Goal: Information Seeking & Learning: Compare options

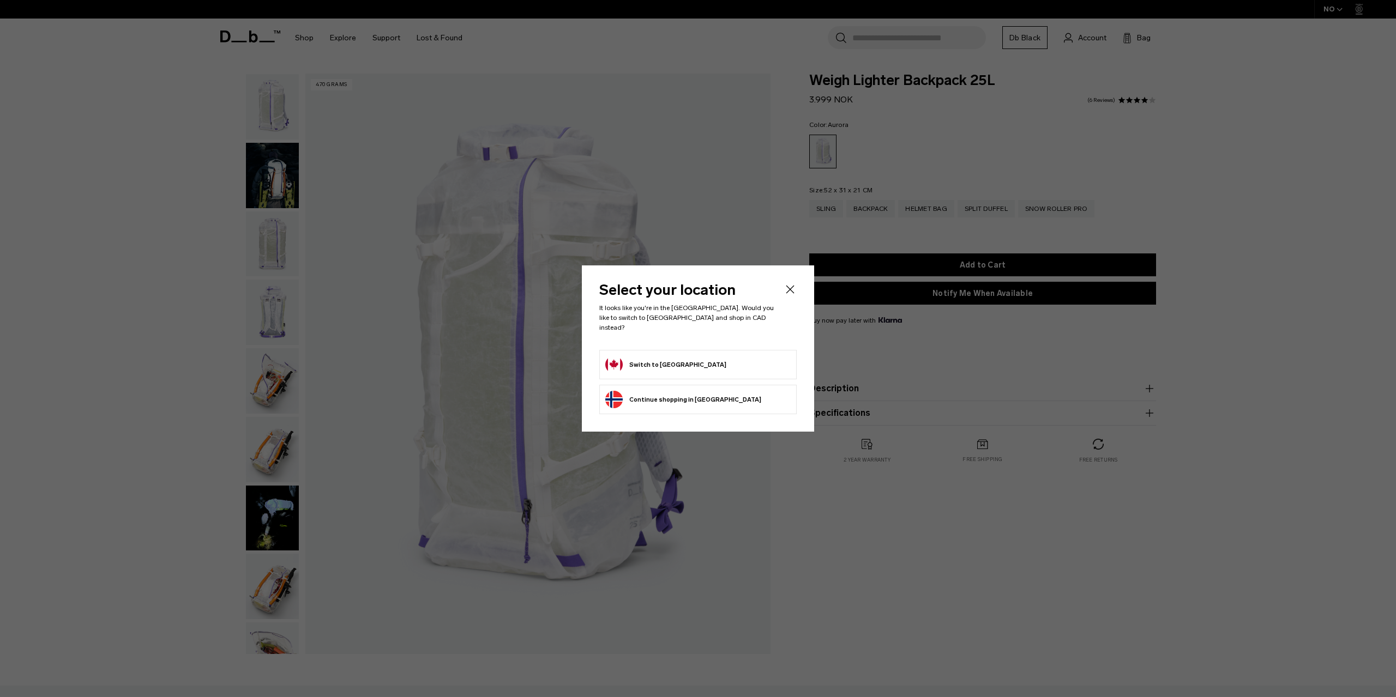
click at [658, 361] on button "Switch to Canada" at bounding box center [665, 364] width 121 height 17
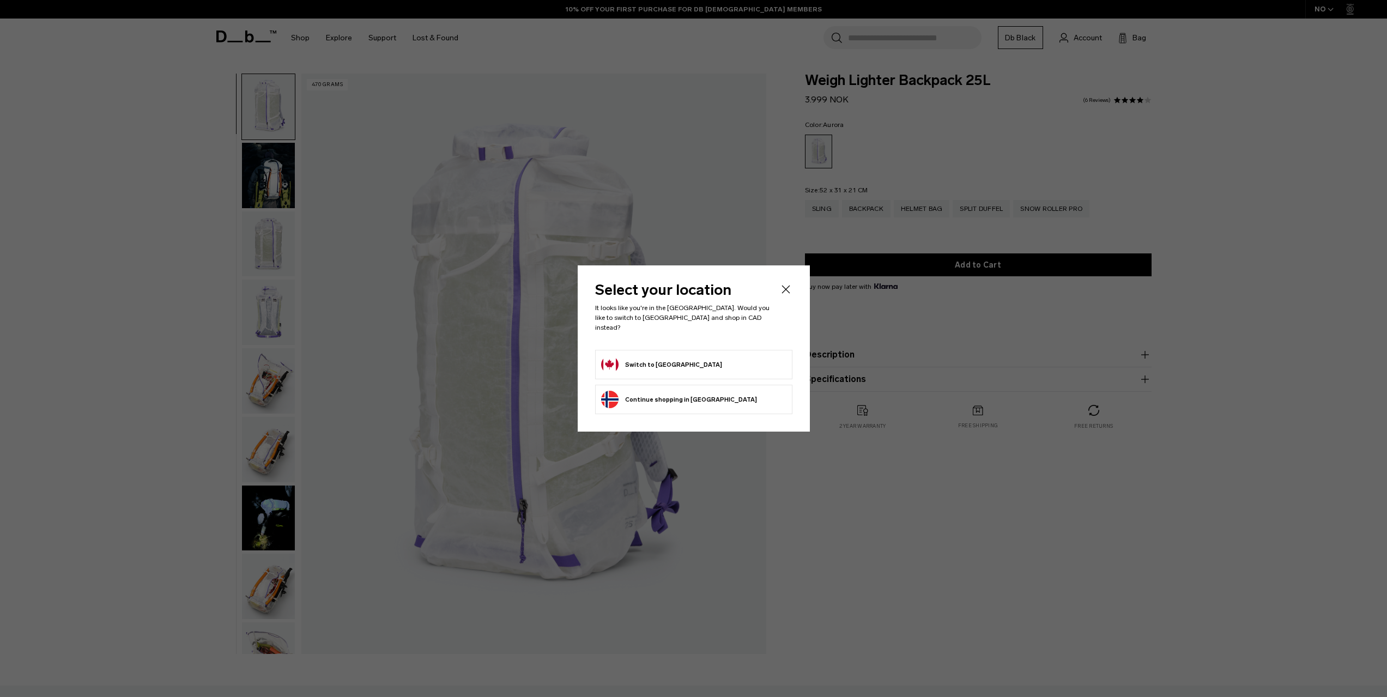
click at [658, 356] on button "Switch to Canada" at bounding box center [661, 364] width 121 height 17
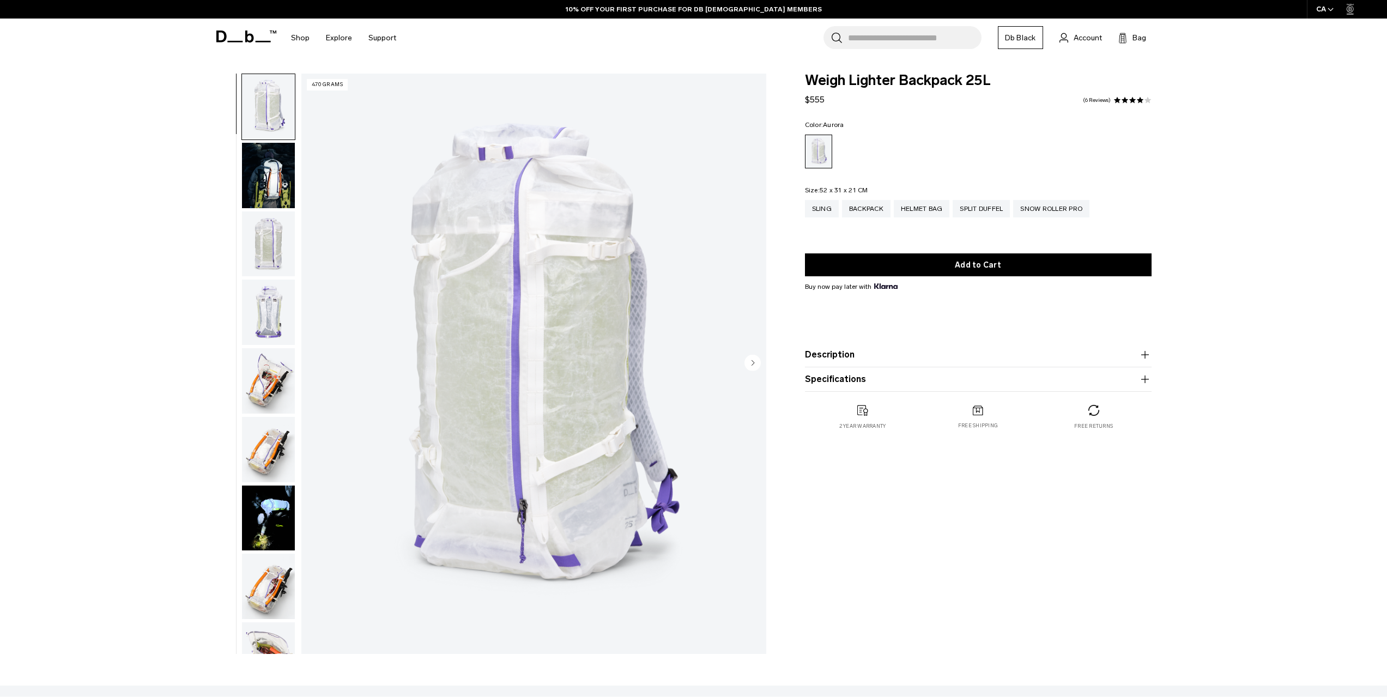
click at [262, 190] on img "button" at bounding box center [268, 175] width 53 height 65
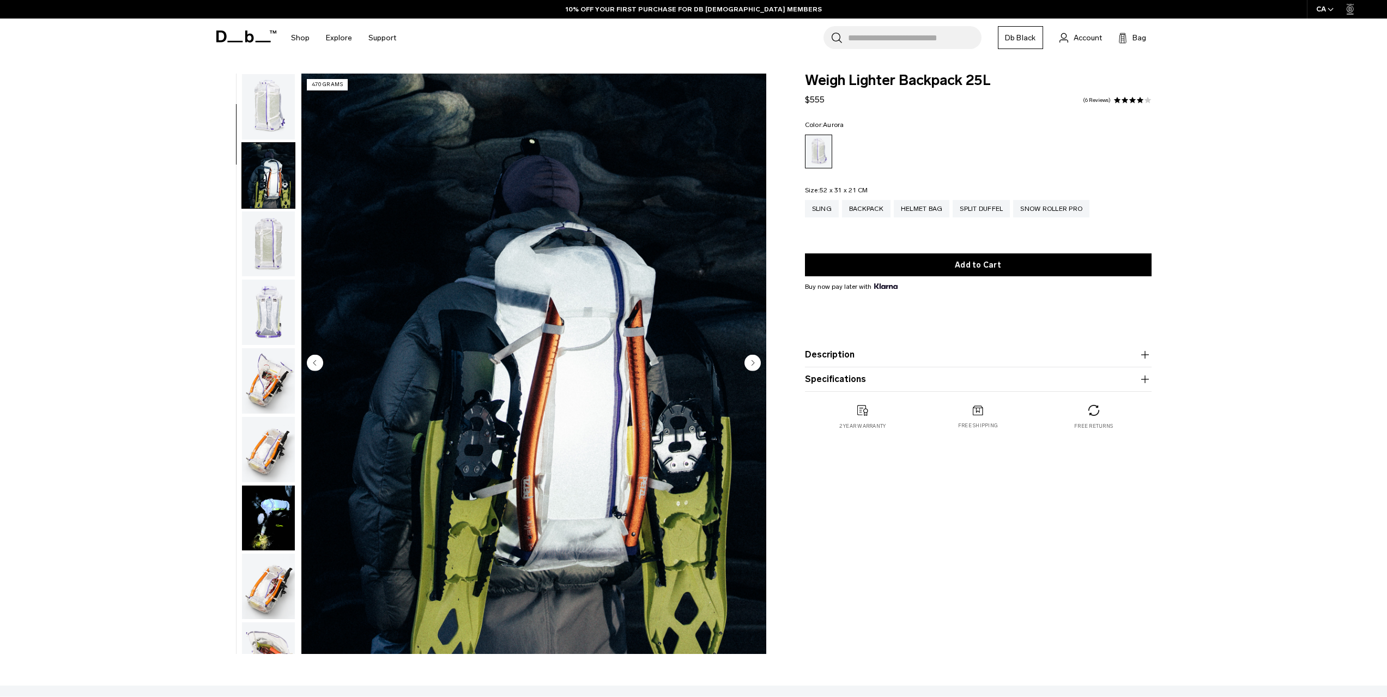
scroll to position [69, 0]
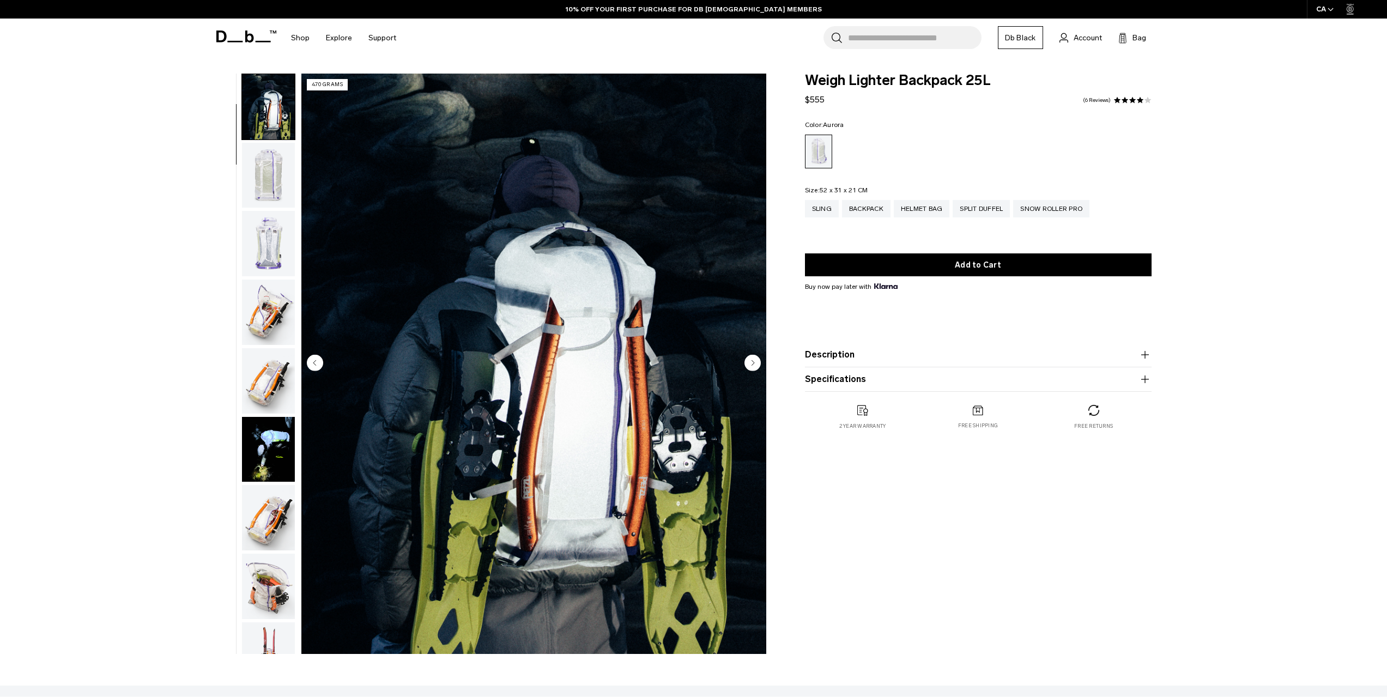
click at [263, 191] on img "button" at bounding box center [268, 175] width 53 height 65
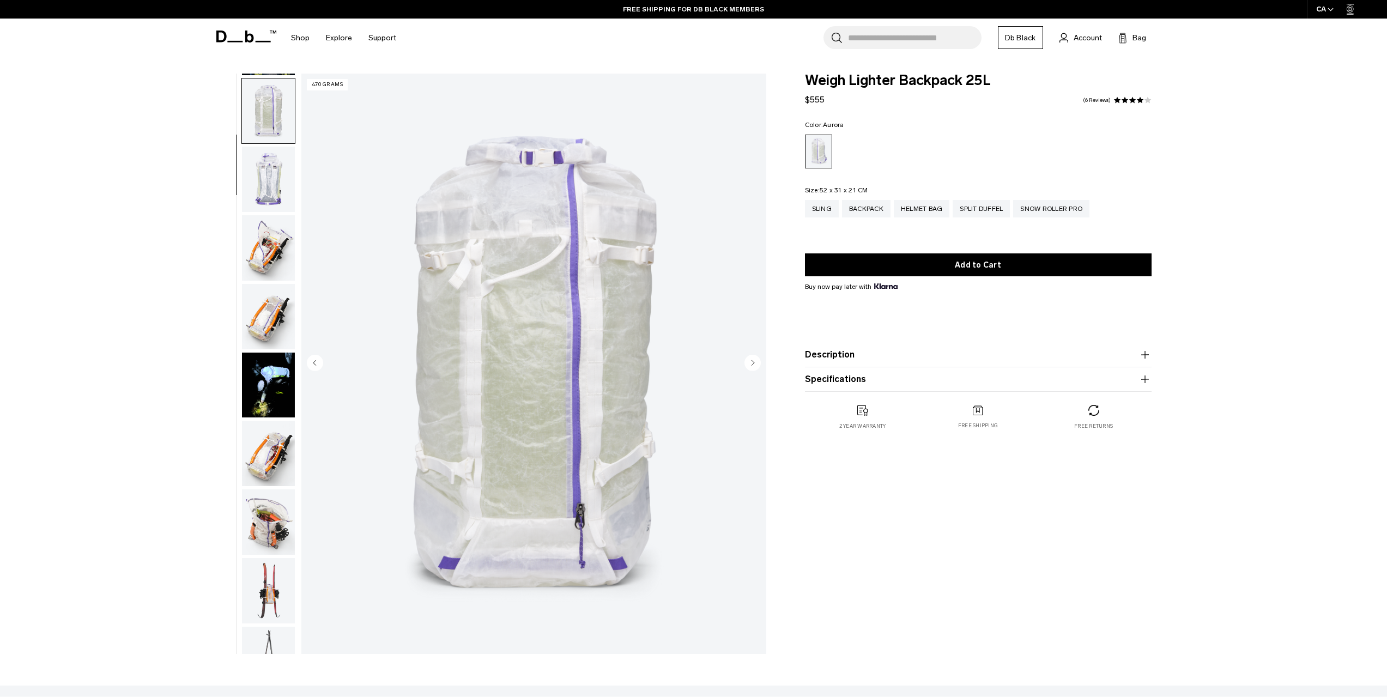
scroll to position [137, 0]
click at [265, 195] on img "button" at bounding box center [268, 174] width 53 height 65
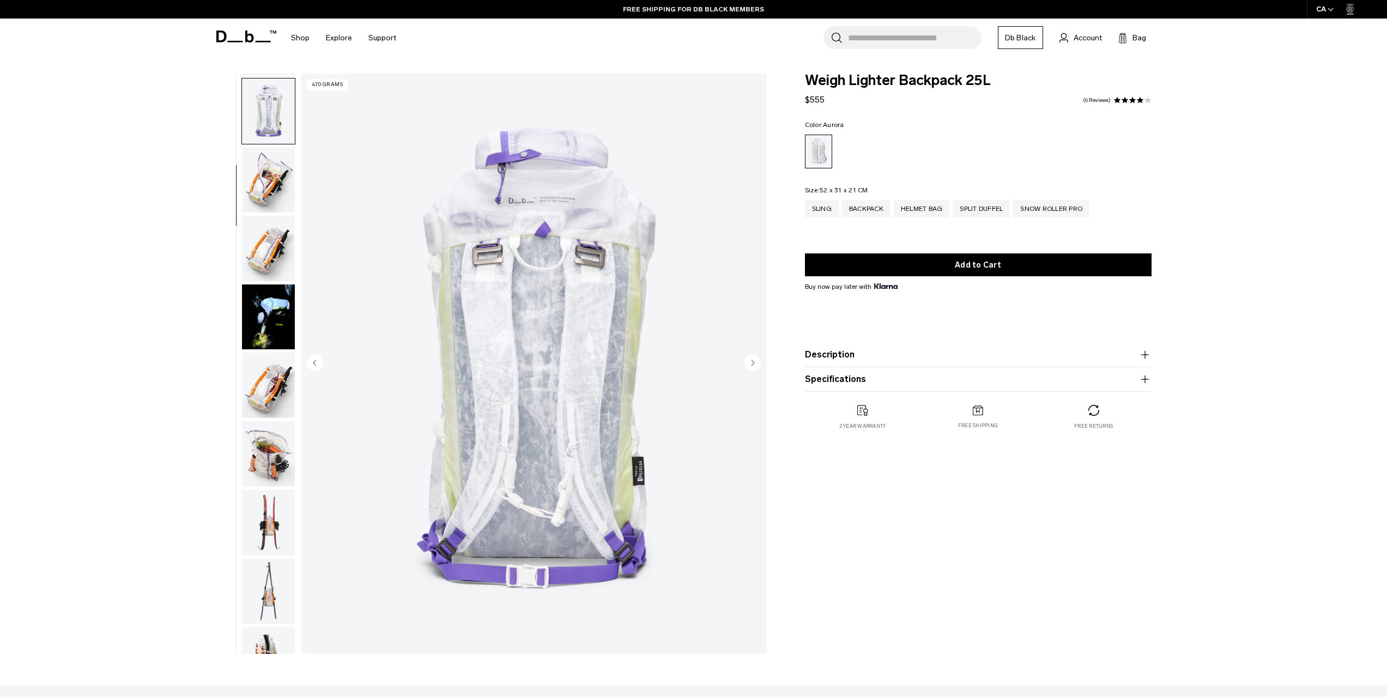
scroll to position [206, 0]
click at [265, 210] on ul at bounding box center [269, 364] width 54 height 581
click at [273, 183] on img "button" at bounding box center [268, 175] width 53 height 65
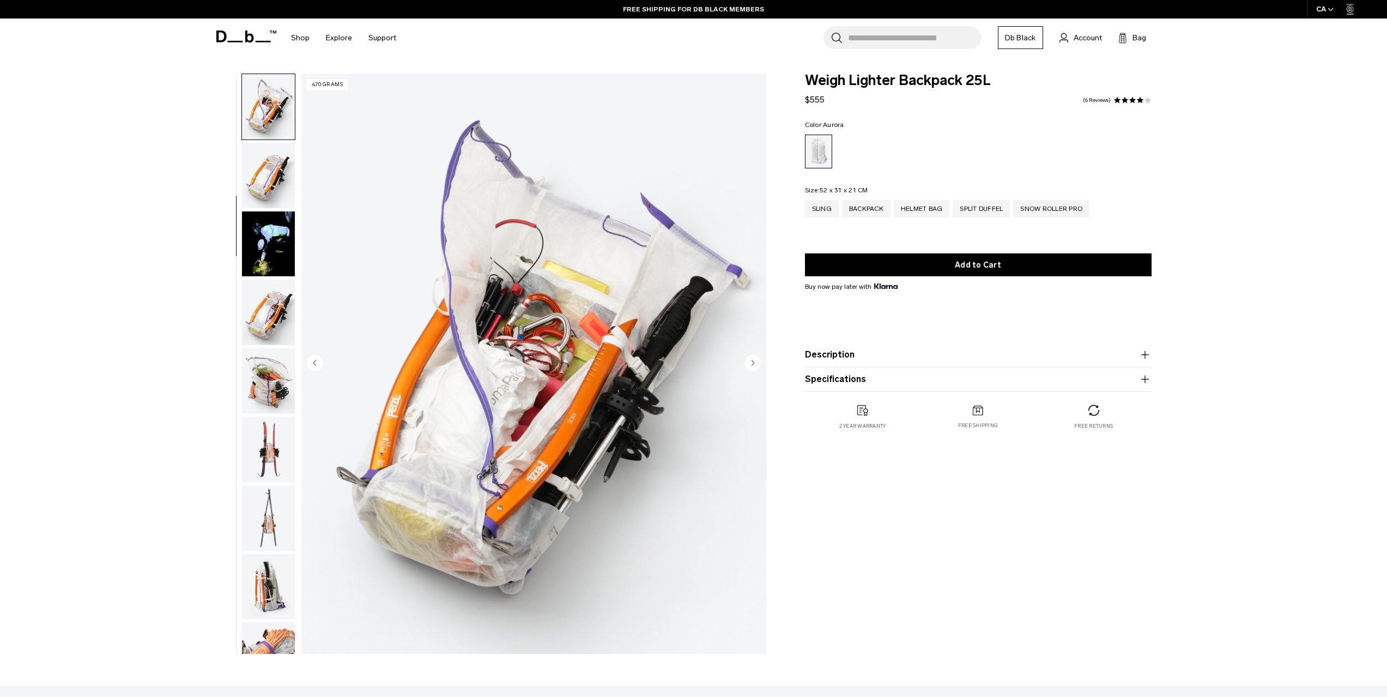
click at [273, 214] on img "button" at bounding box center [268, 244] width 53 height 65
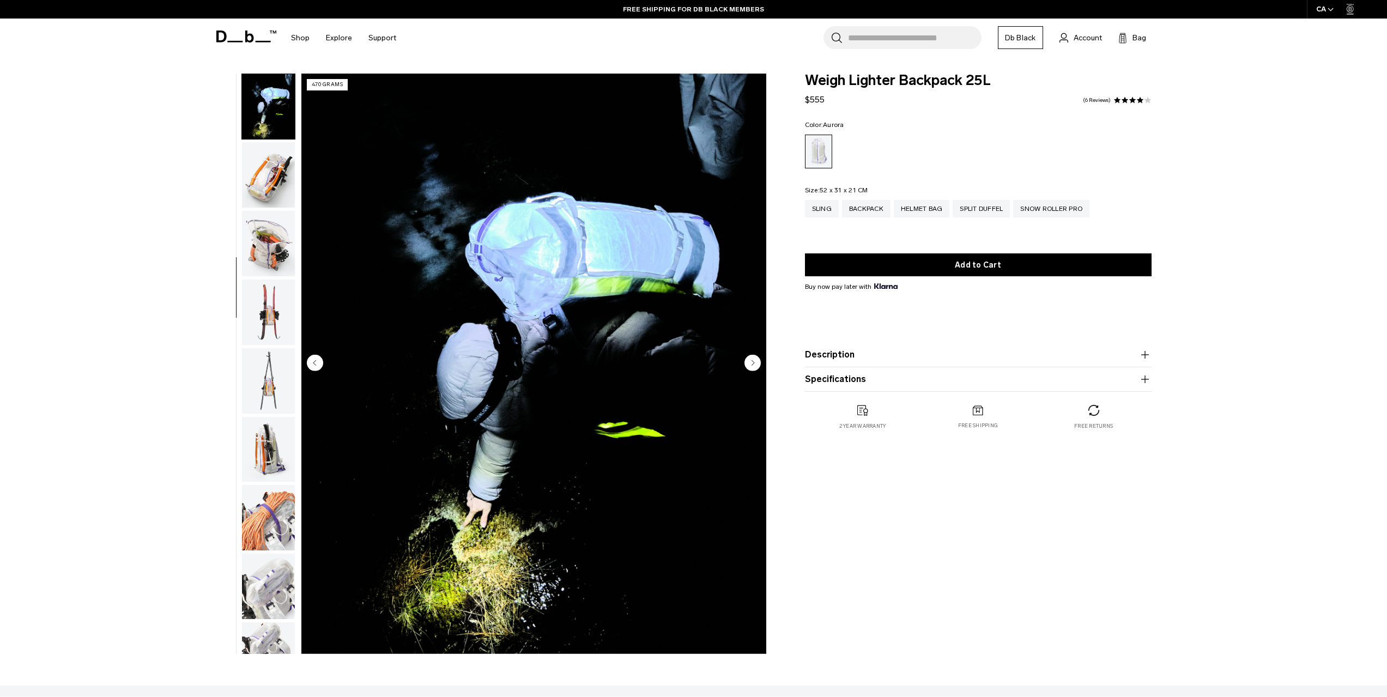
click at [277, 189] on img "button" at bounding box center [268, 174] width 53 height 65
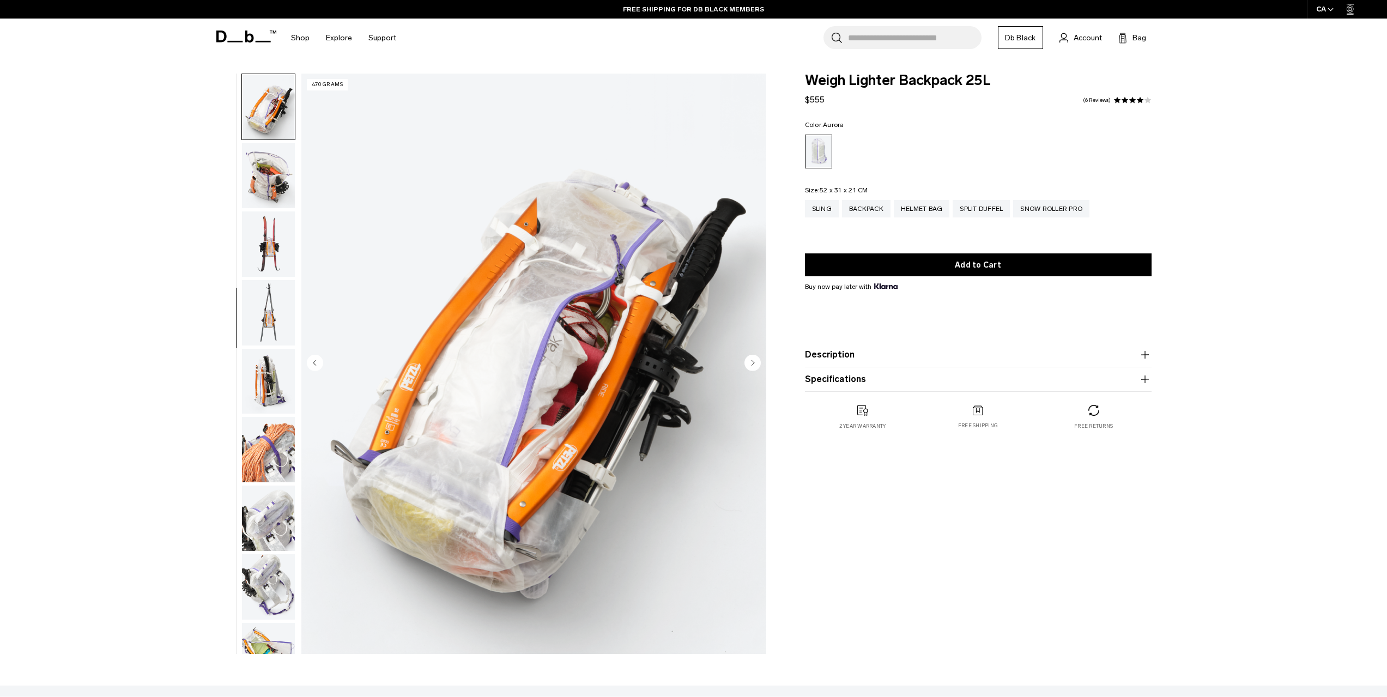
click at [269, 218] on img "button" at bounding box center [268, 244] width 53 height 65
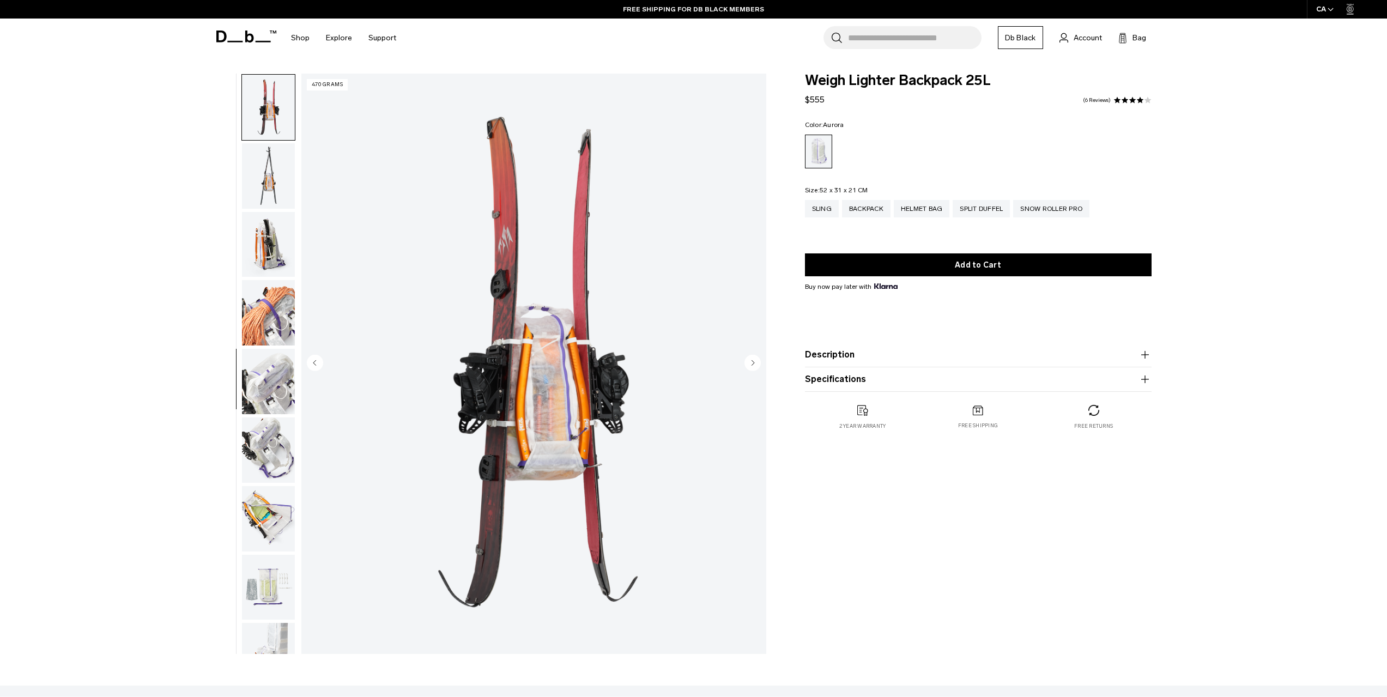
scroll to position [617, 0]
click at [265, 238] on img "button" at bounding box center [268, 244] width 53 height 65
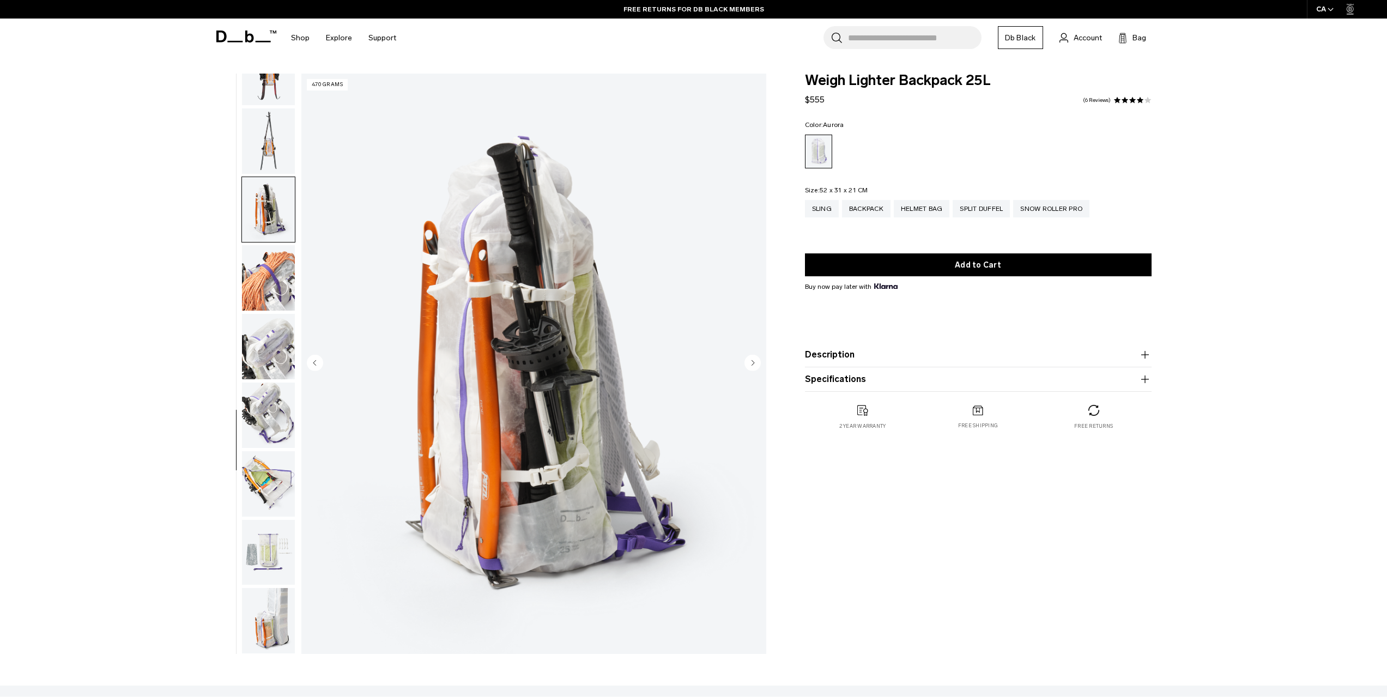
click at [265, 277] on img "button" at bounding box center [268, 277] width 53 height 65
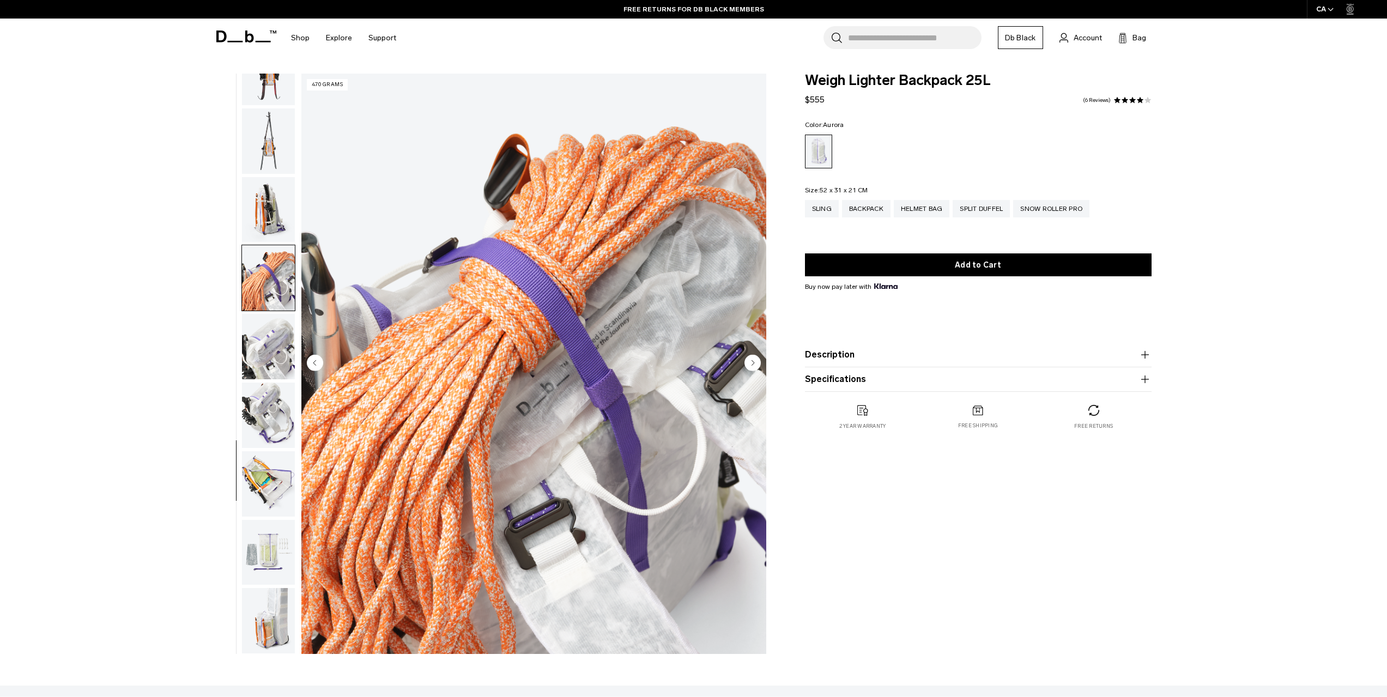
click at [268, 318] on img "button" at bounding box center [268, 346] width 53 height 65
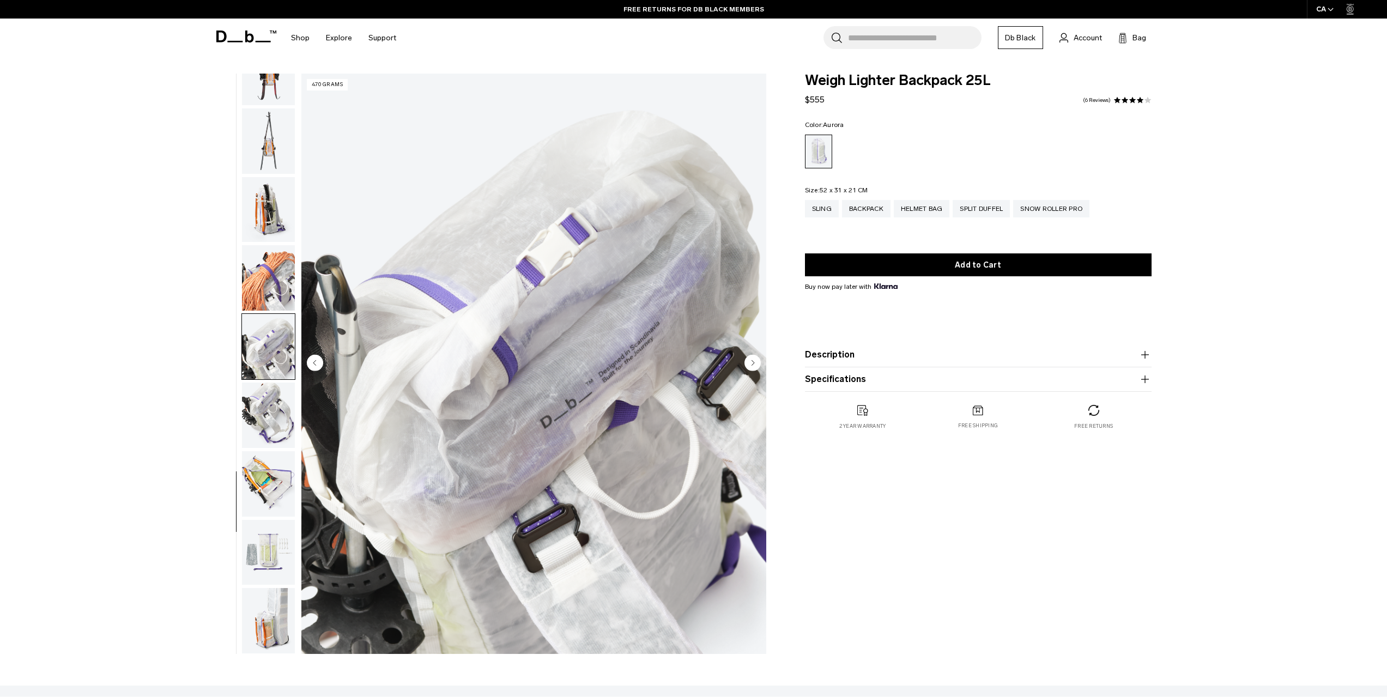
click at [270, 386] on img "button" at bounding box center [268, 415] width 53 height 65
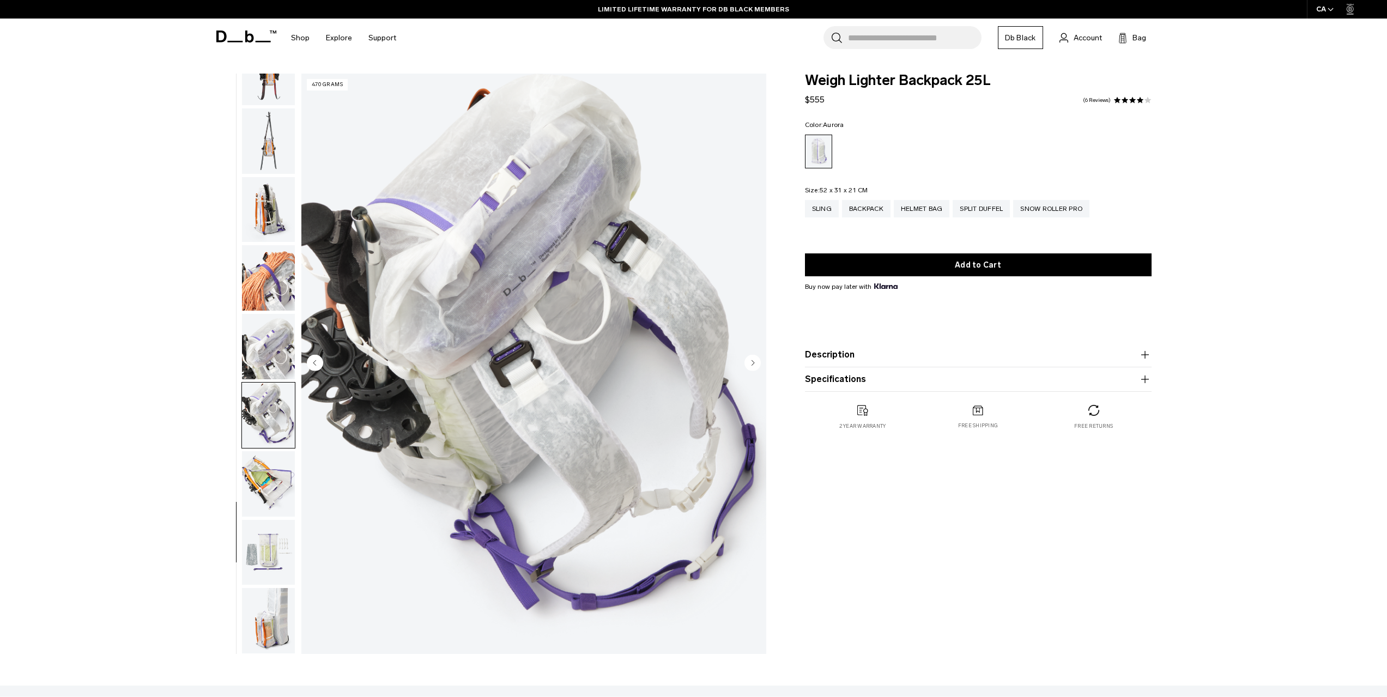
click at [1142, 355] on icon "button" at bounding box center [1145, 354] width 8 height 1
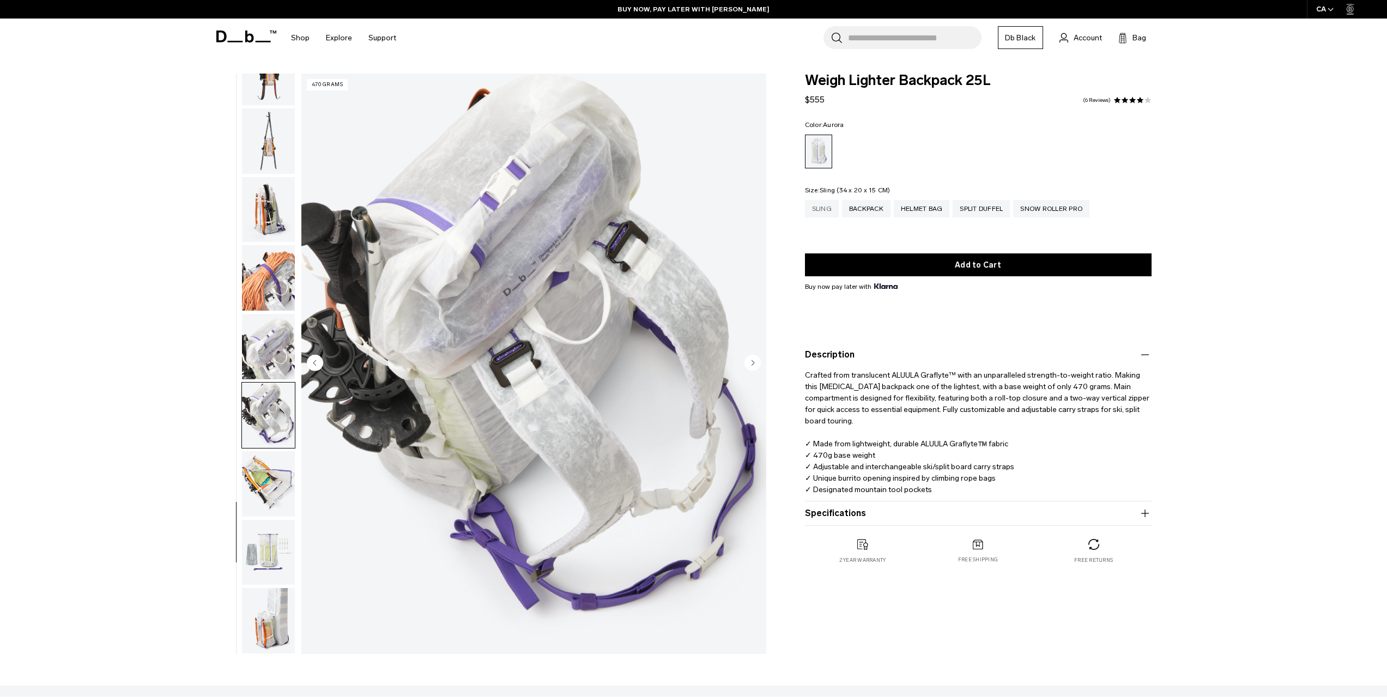
click at [822, 206] on div "Sling" at bounding box center [822, 208] width 34 height 17
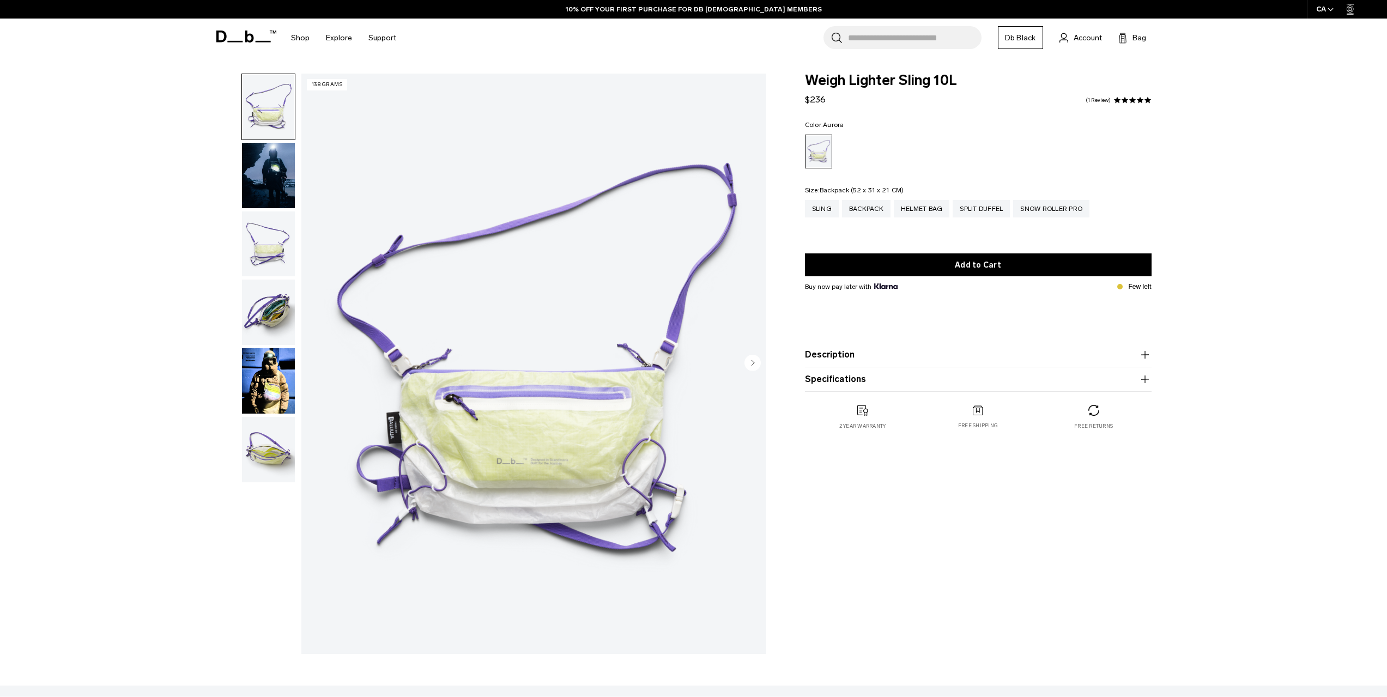
click at [862, 207] on div "Backpack" at bounding box center [866, 208] width 49 height 17
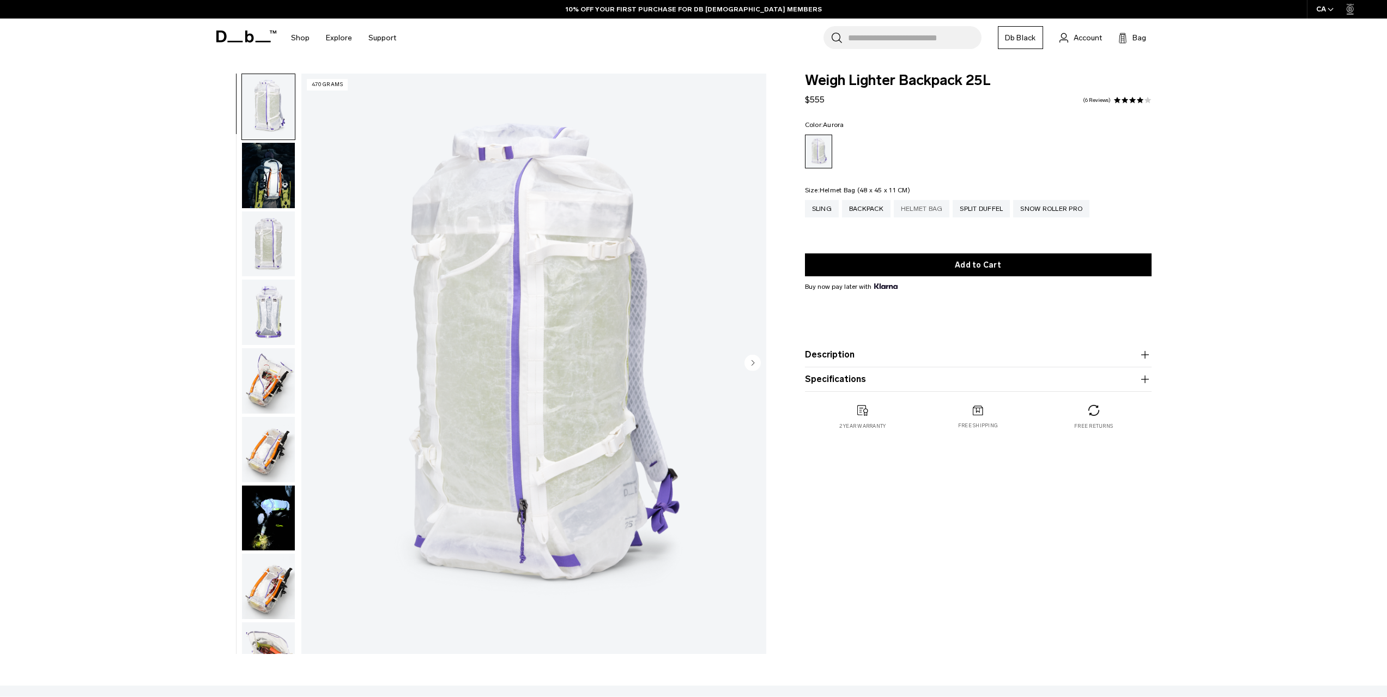
click at [911, 209] on div "Helmet Bag" at bounding box center [922, 208] width 56 height 17
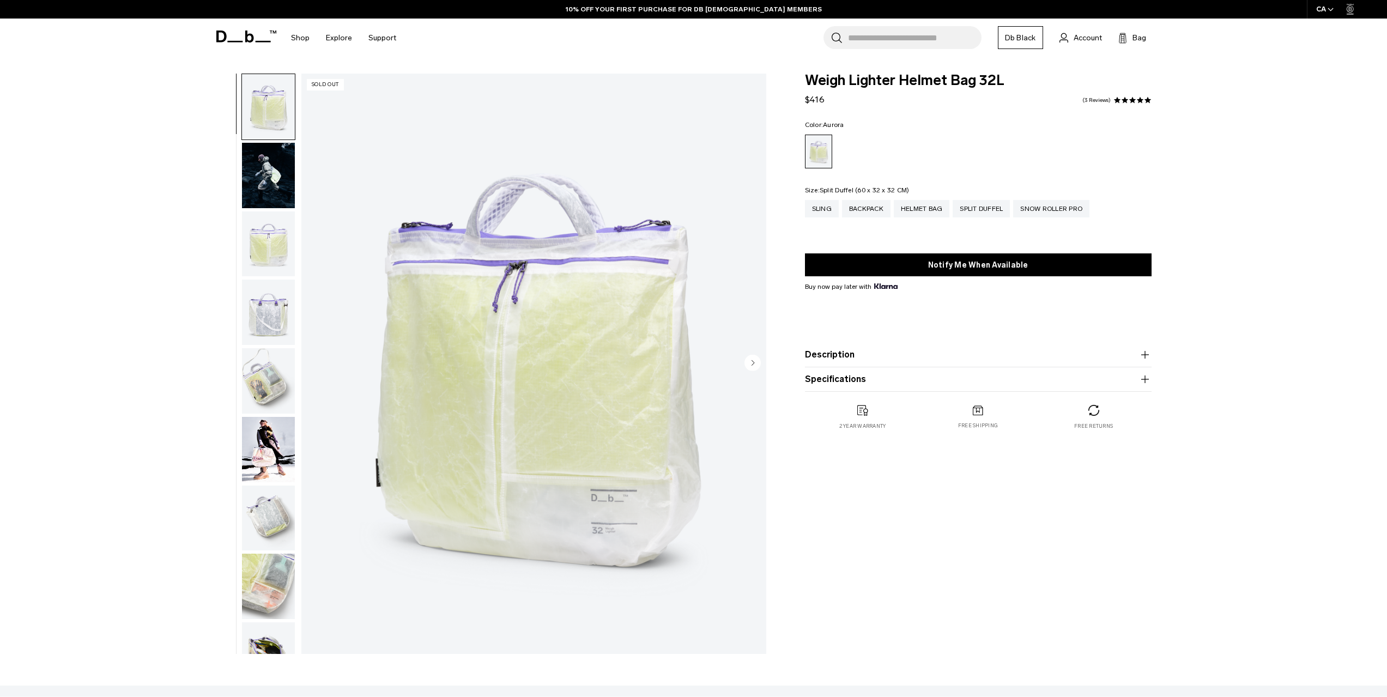
click at [976, 207] on div "Split Duffel" at bounding box center [981, 208] width 57 height 17
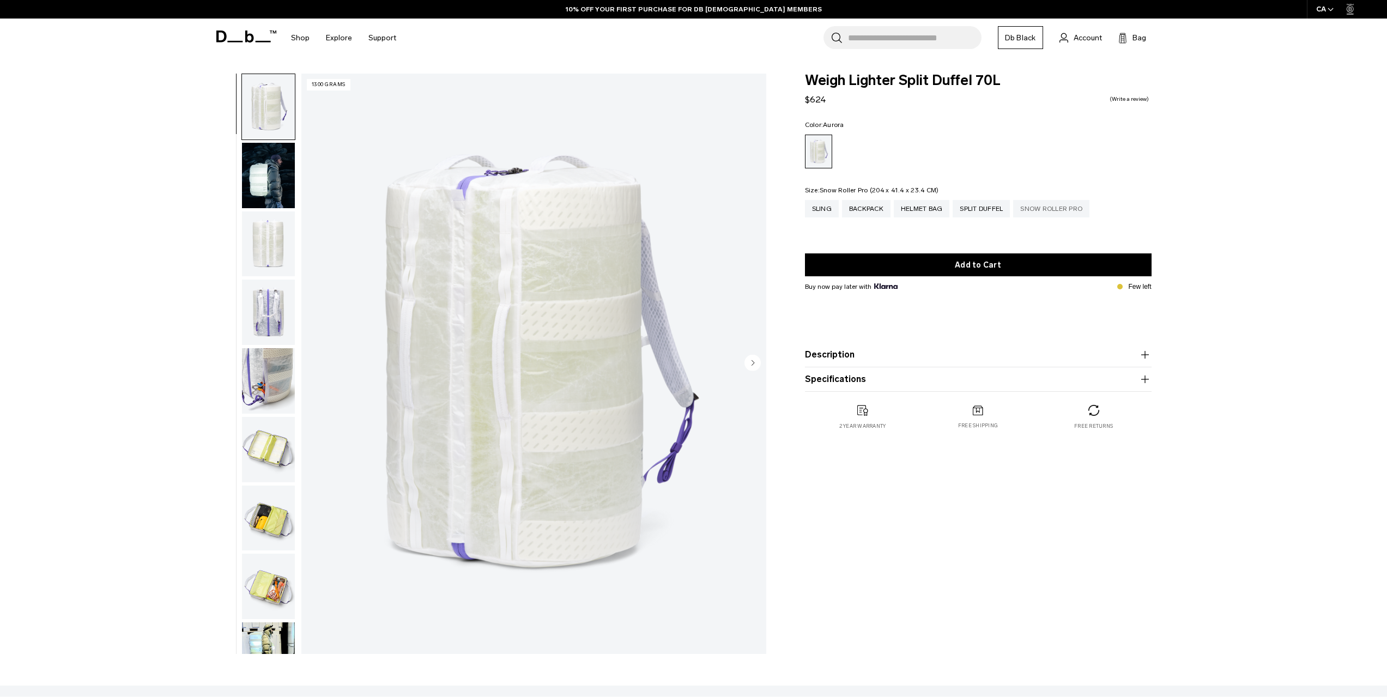
click at [1045, 209] on div "Snow Roller Pro" at bounding box center [1051, 208] width 76 height 17
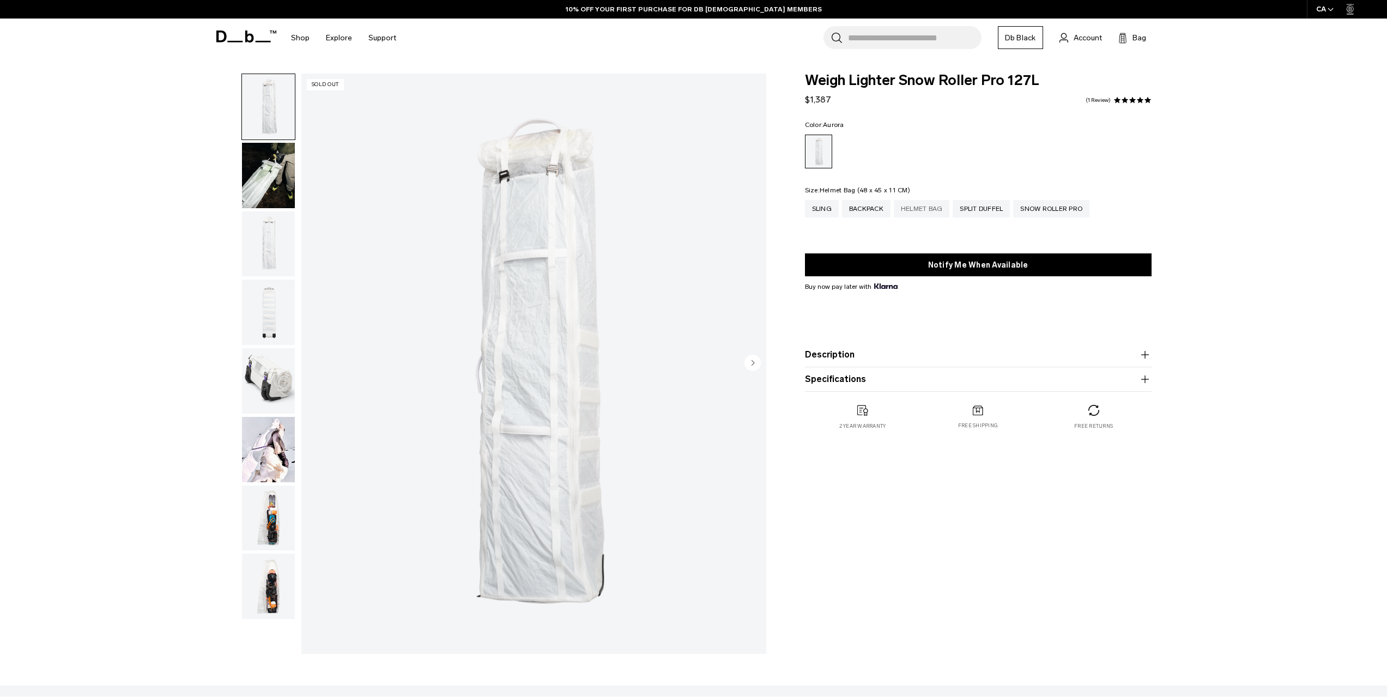
click at [919, 209] on div "Helmet Bag" at bounding box center [922, 208] width 56 height 17
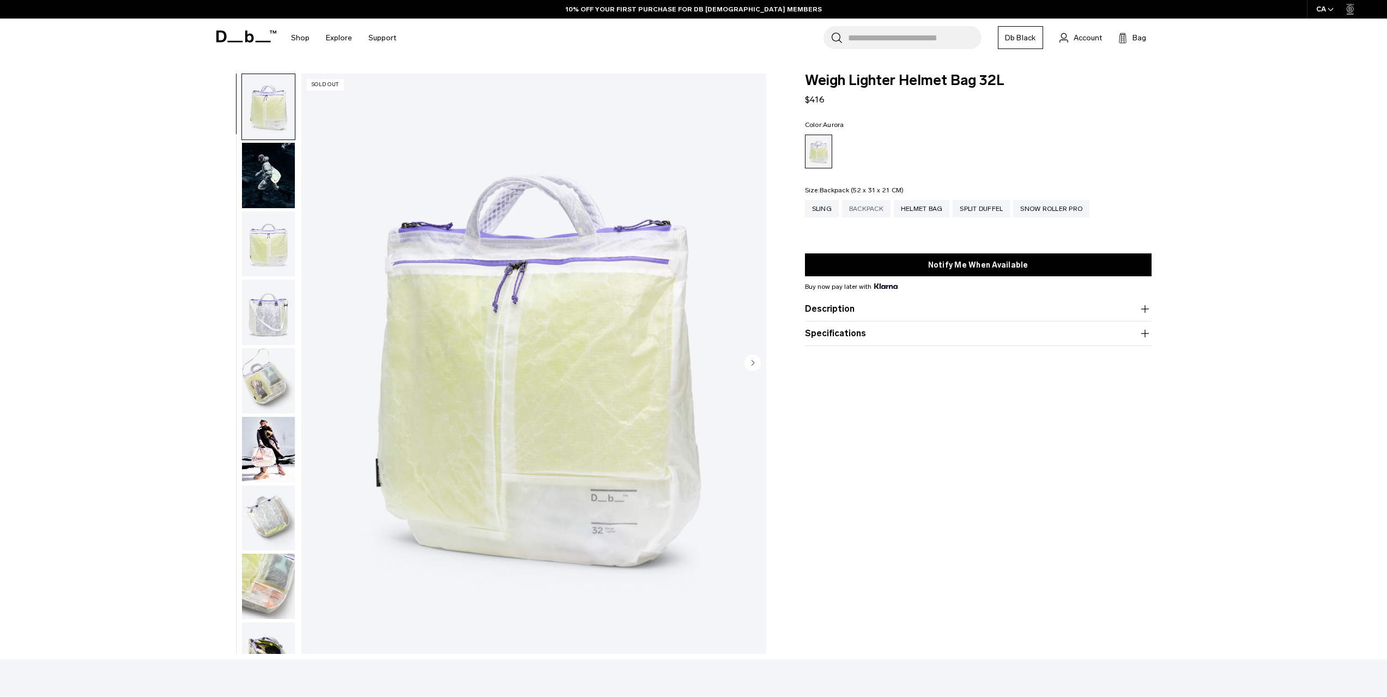
click at [877, 207] on div "Backpack" at bounding box center [866, 208] width 49 height 17
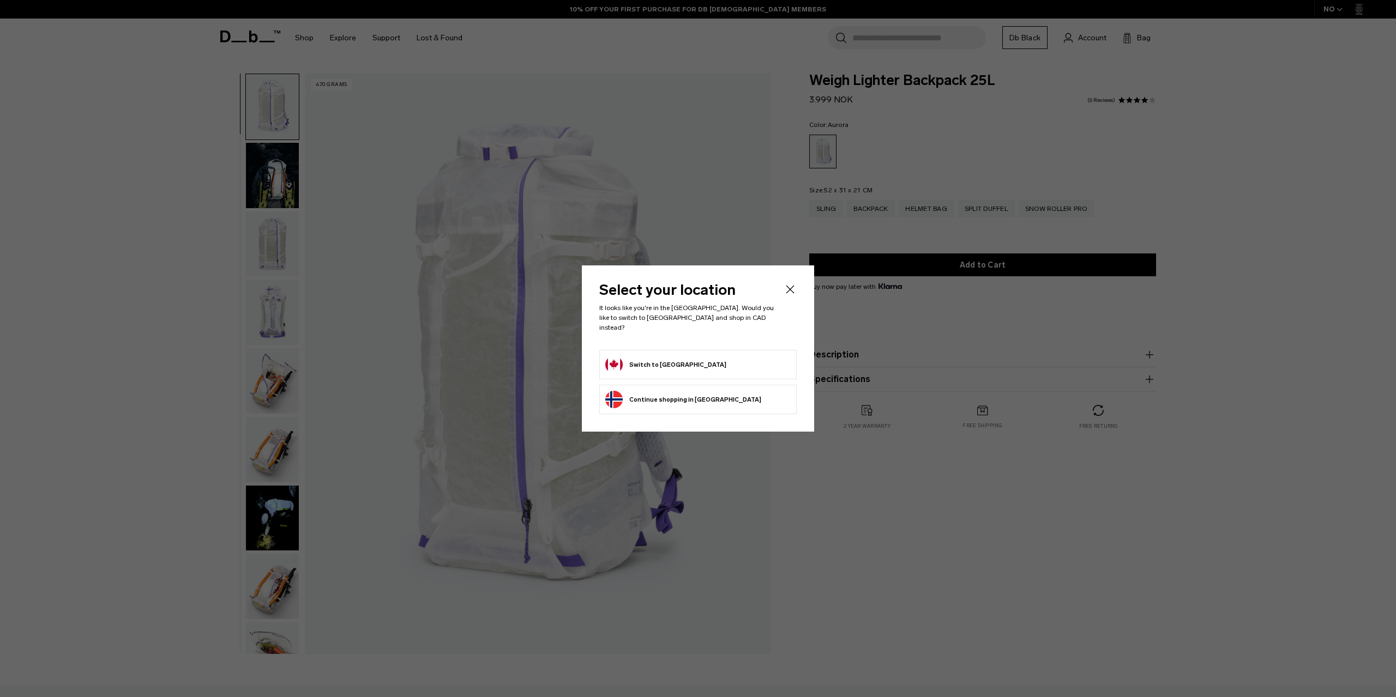
click at [790, 293] on icon "Close" at bounding box center [790, 289] width 8 height 8
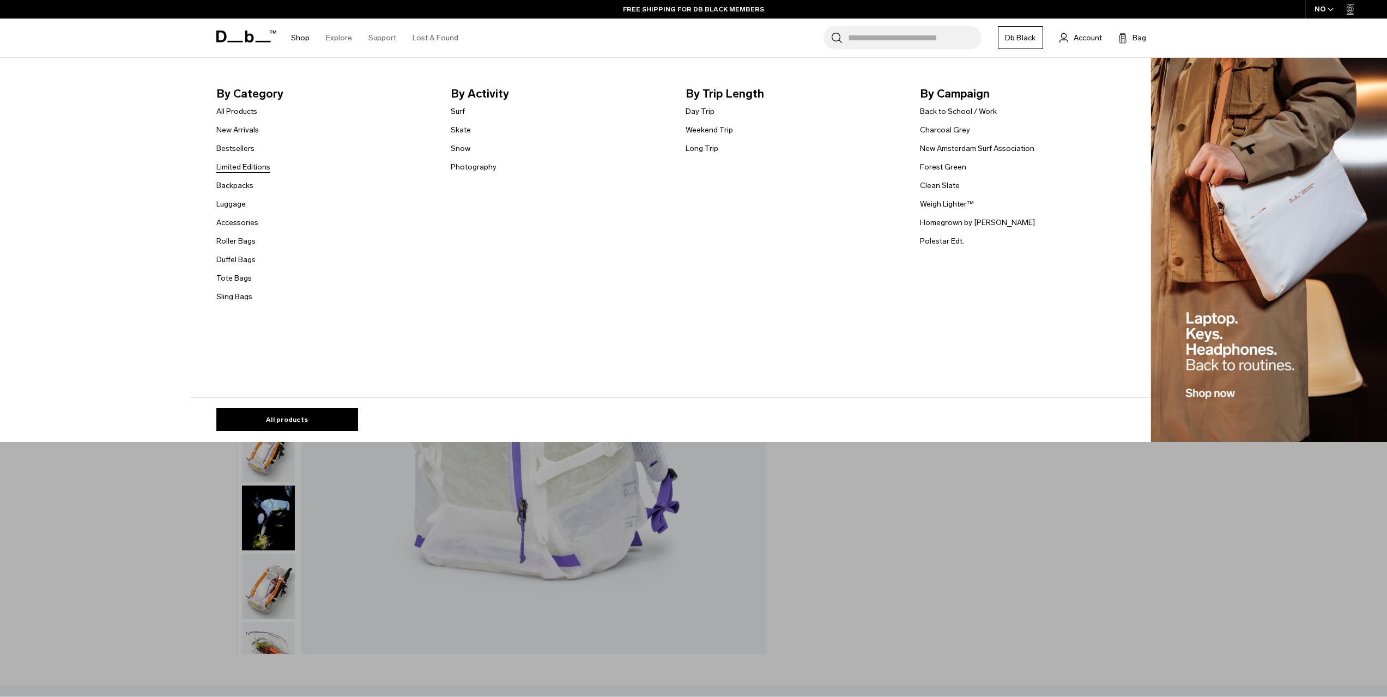
click at [243, 168] on link "Limited Editions" at bounding box center [243, 166] width 54 height 11
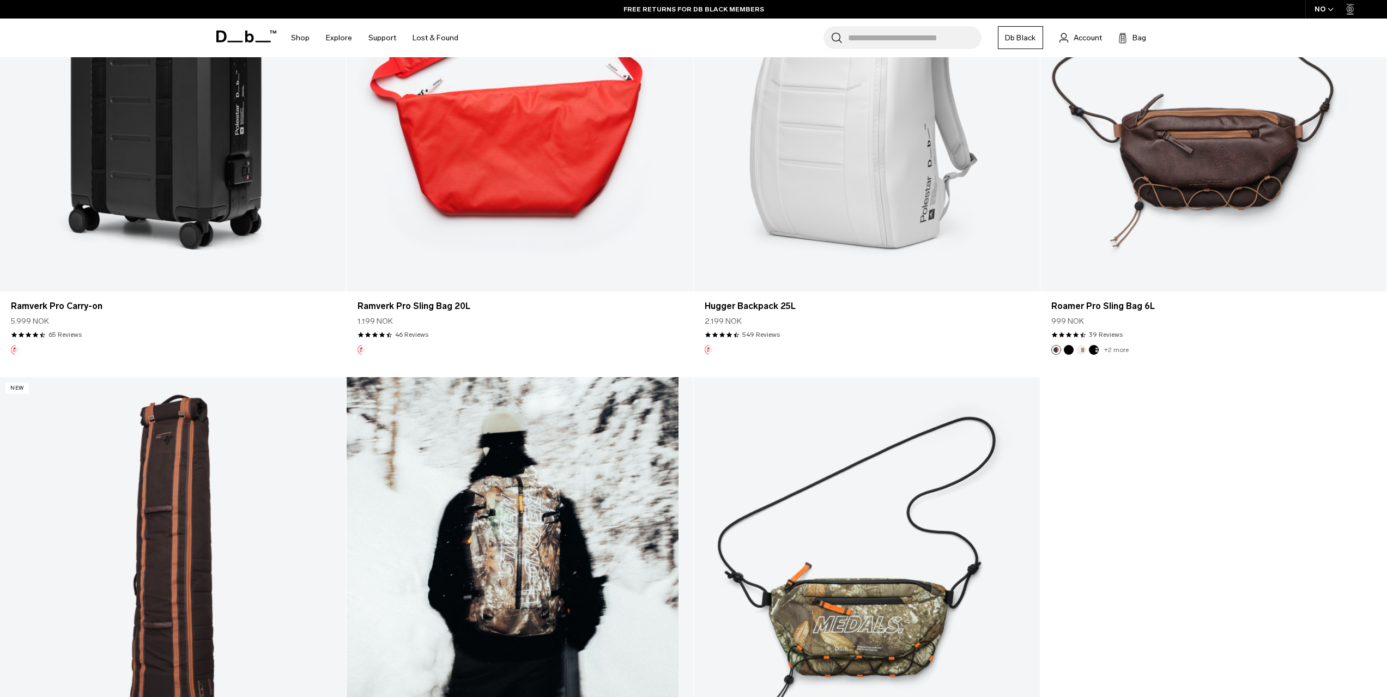
scroll to position [1690, 0]
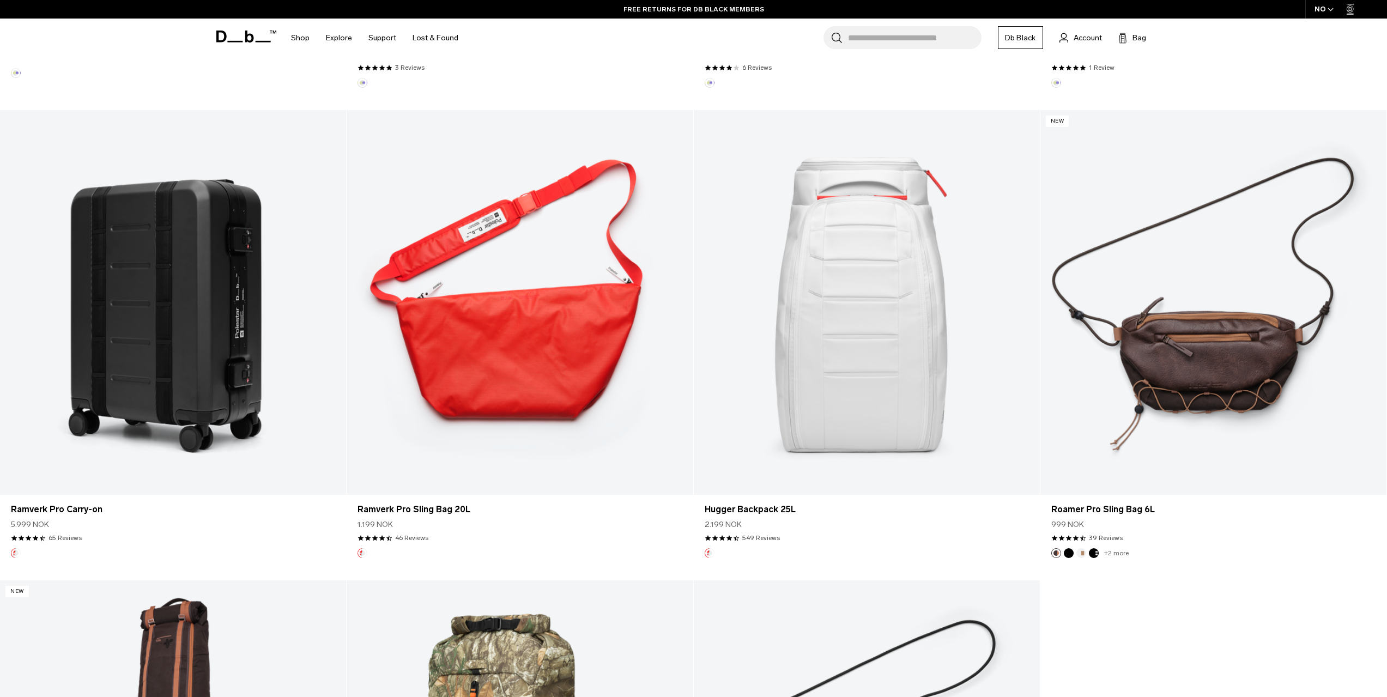
click at [820, 323] on link "Hugger Backpack 25L" at bounding box center [867, 302] width 346 height 385
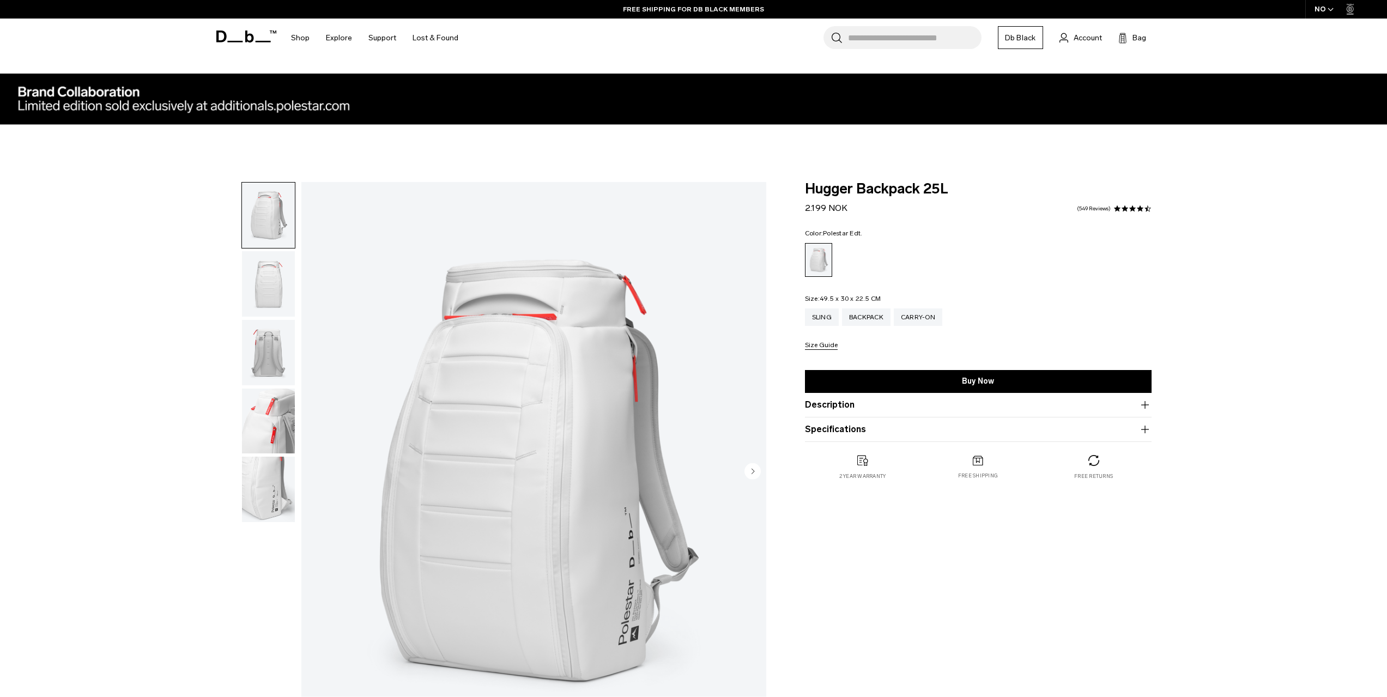
click at [1146, 402] on icon "button" at bounding box center [1145, 405] width 13 height 13
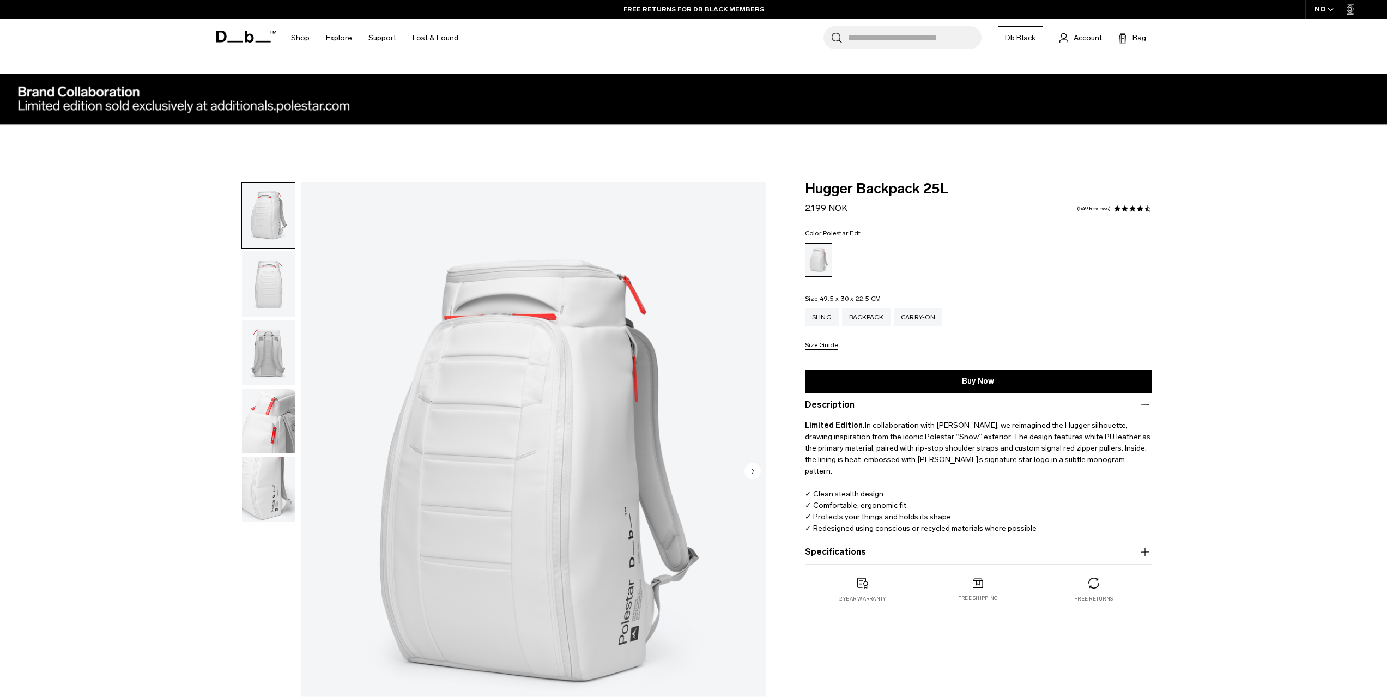
click at [259, 286] on img "button" at bounding box center [268, 283] width 53 height 65
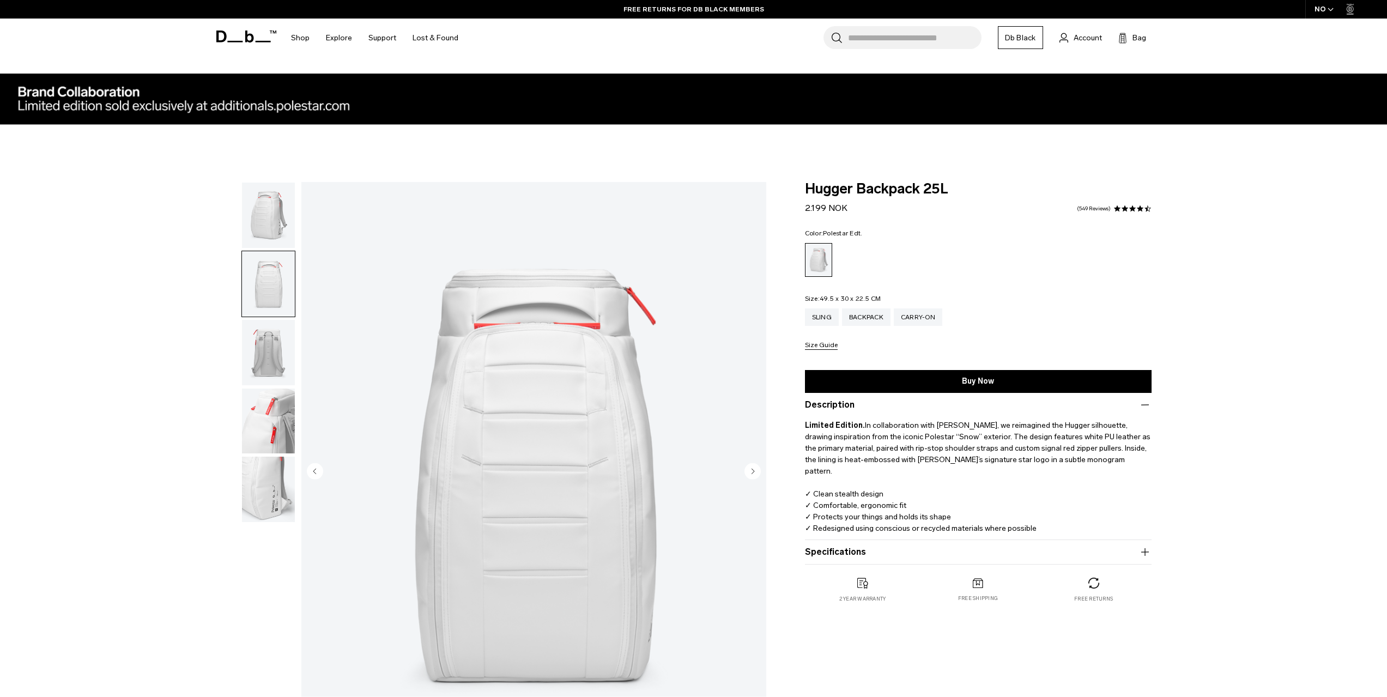
click at [271, 343] on img "button" at bounding box center [268, 352] width 53 height 65
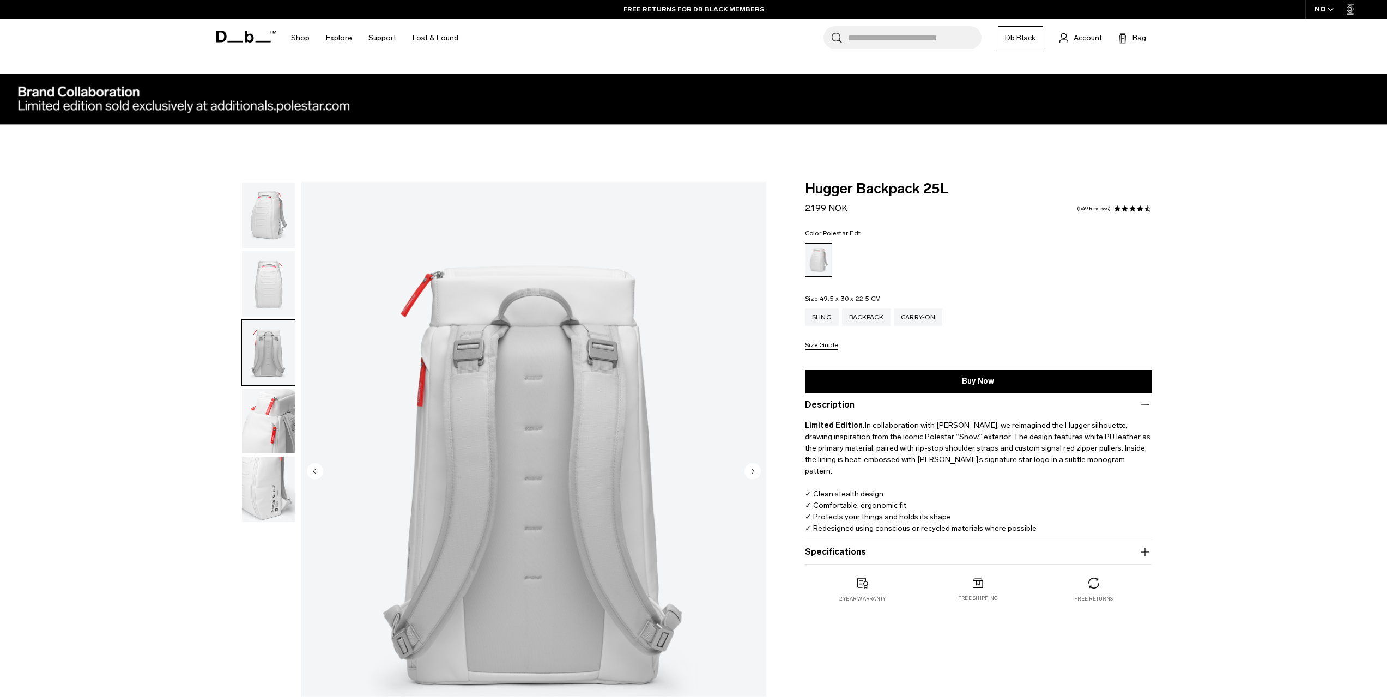
click at [275, 389] on img "button" at bounding box center [268, 421] width 53 height 65
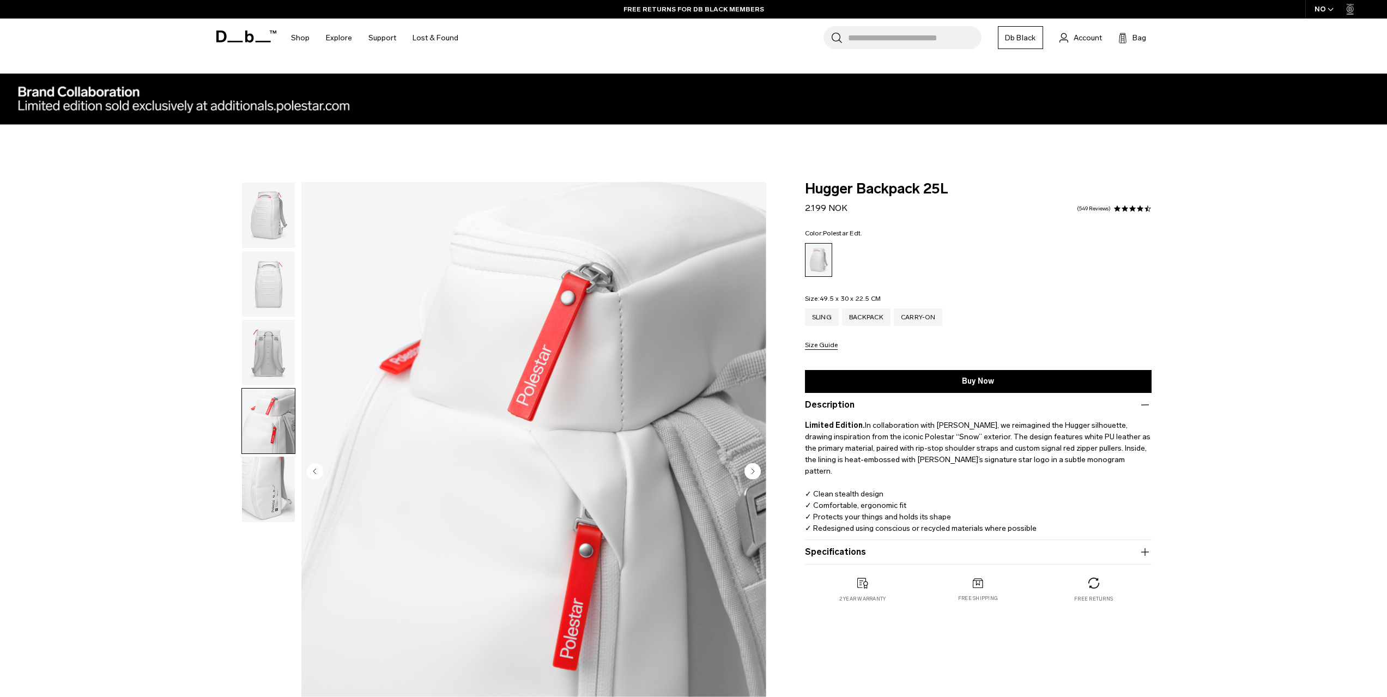
click at [273, 496] on img "button" at bounding box center [268, 489] width 53 height 65
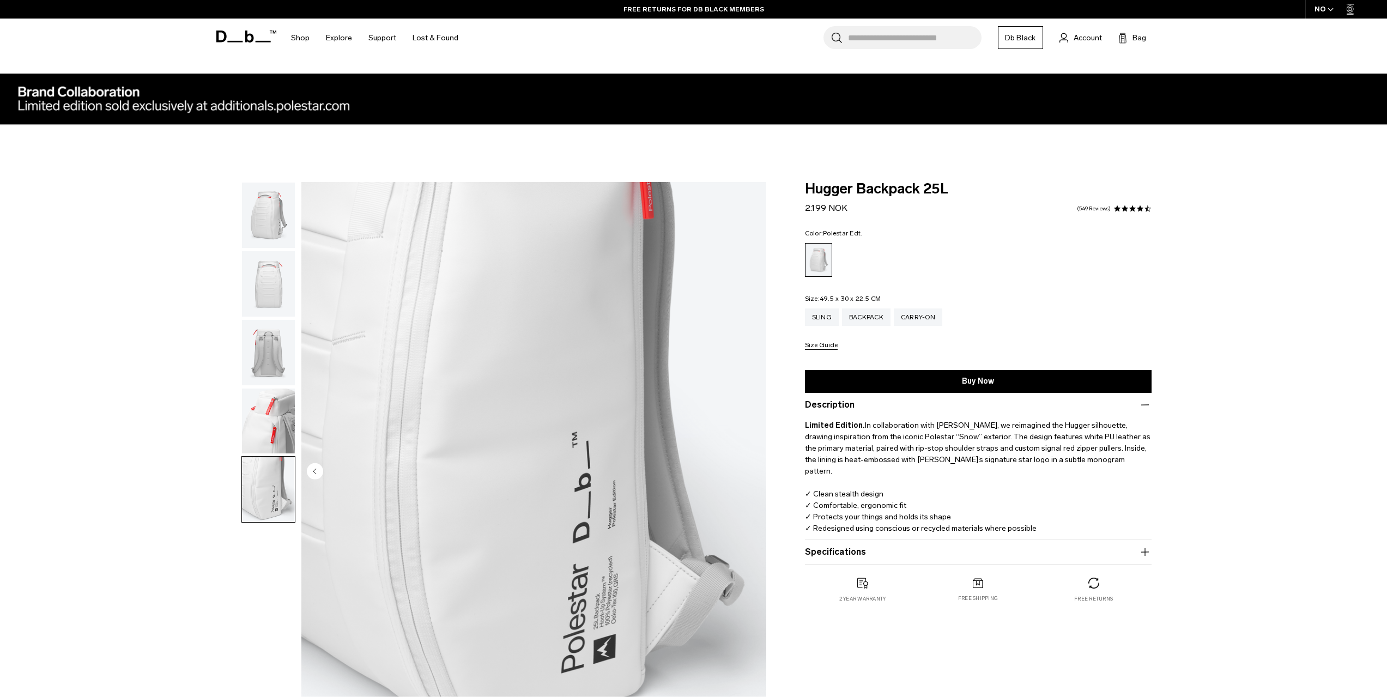
click at [279, 222] on img "button" at bounding box center [268, 215] width 53 height 65
